Goal: Task Accomplishment & Management: Use online tool/utility

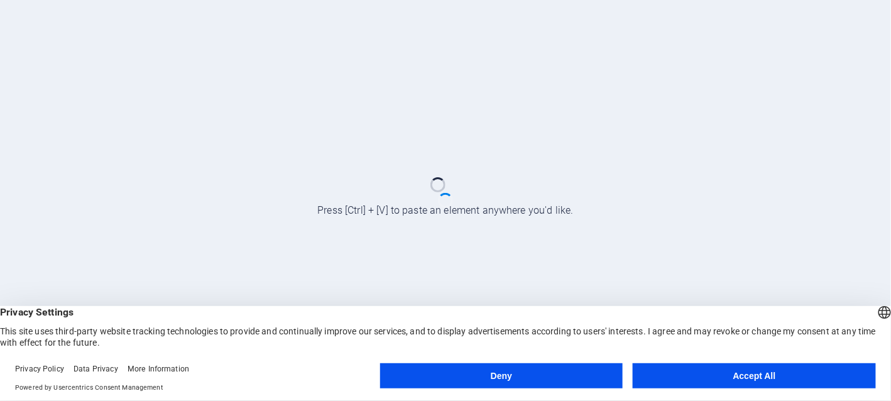
click at [686, 373] on button "Accept All" at bounding box center [754, 375] width 243 height 25
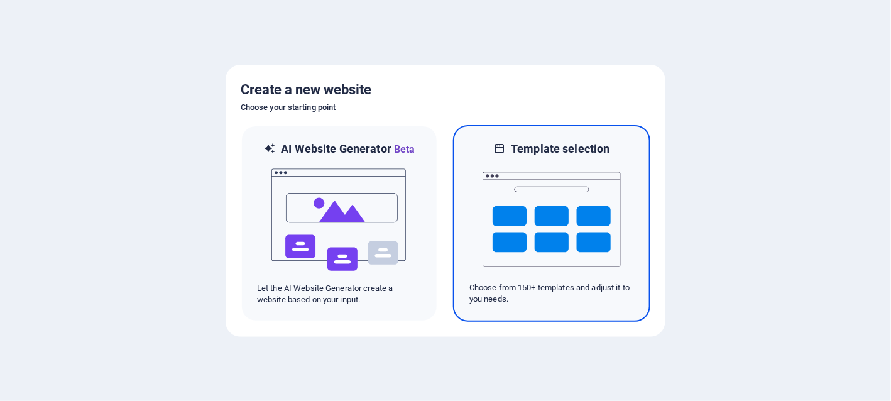
click at [532, 209] on img at bounding box center [552, 219] width 138 height 126
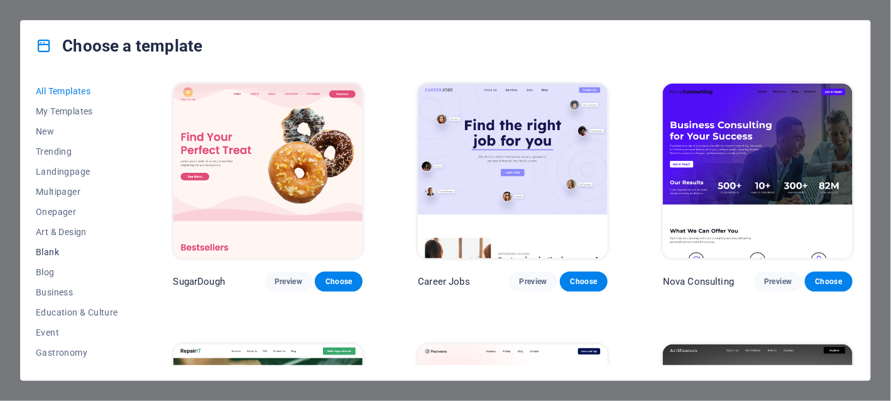
click at [85, 254] on span "Blank" at bounding box center [77, 252] width 82 height 10
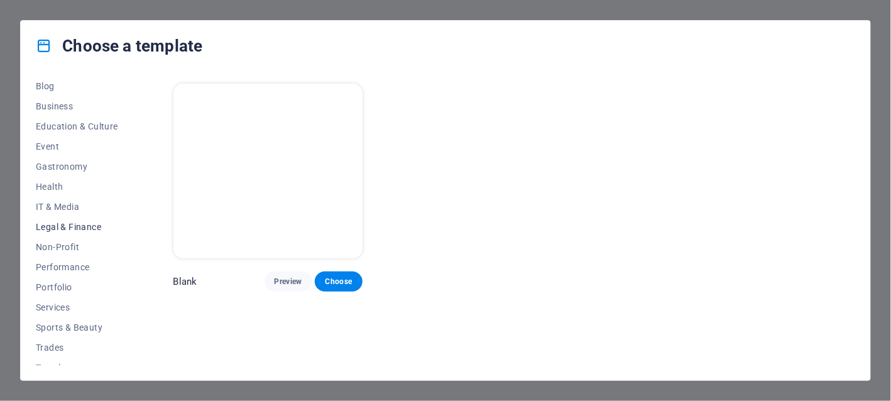
scroll to position [188, 0]
click at [90, 200] on span "IT & Media" at bounding box center [77, 205] width 82 height 10
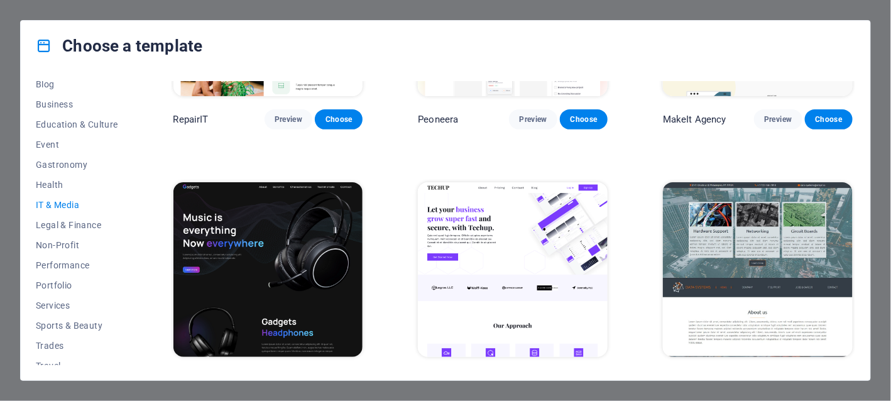
scroll to position [210, 0]
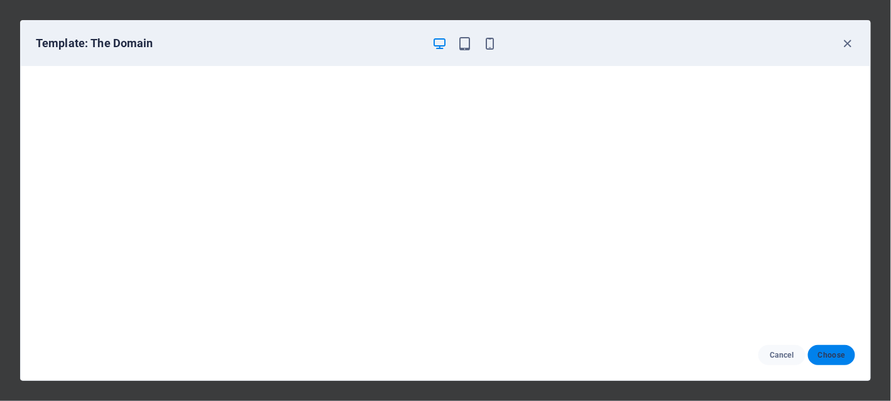
click at [839, 357] on span "Choose" at bounding box center [831, 355] width 27 height 10
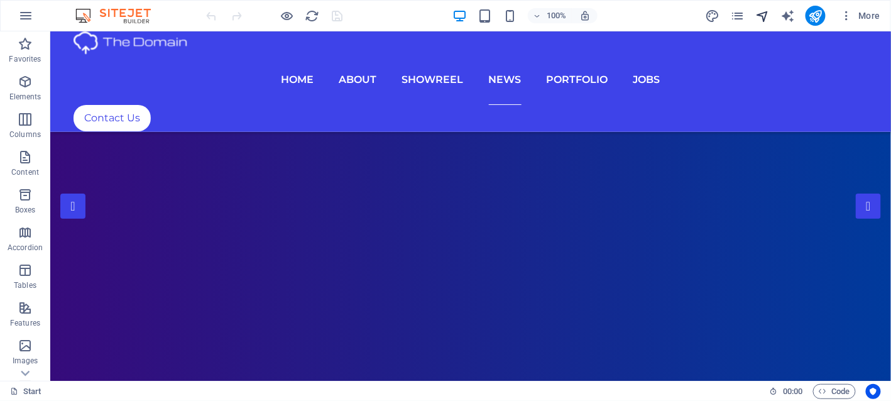
scroll to position [6174, 0]
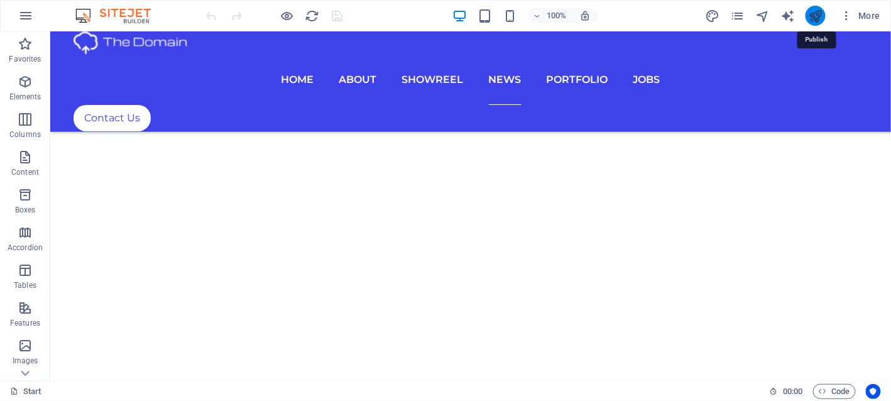
click at [814, 16] on icon "publish" at bounding box center [815, 16] width 14 height 14
